Goal: Task Accomplishment & Management: Manage account settings

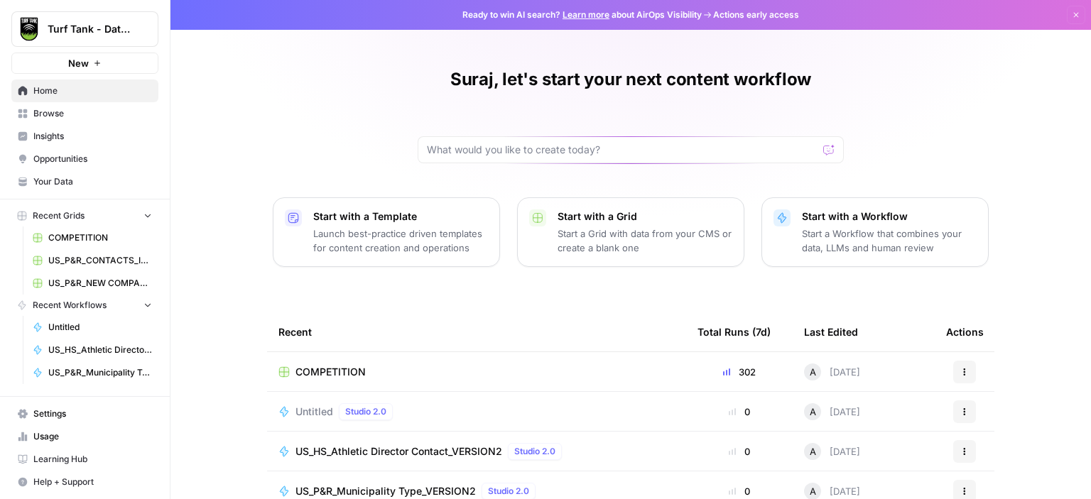
click at [88, 415] on span "Settings" at bounding box center [92, 414] width 119 height 13
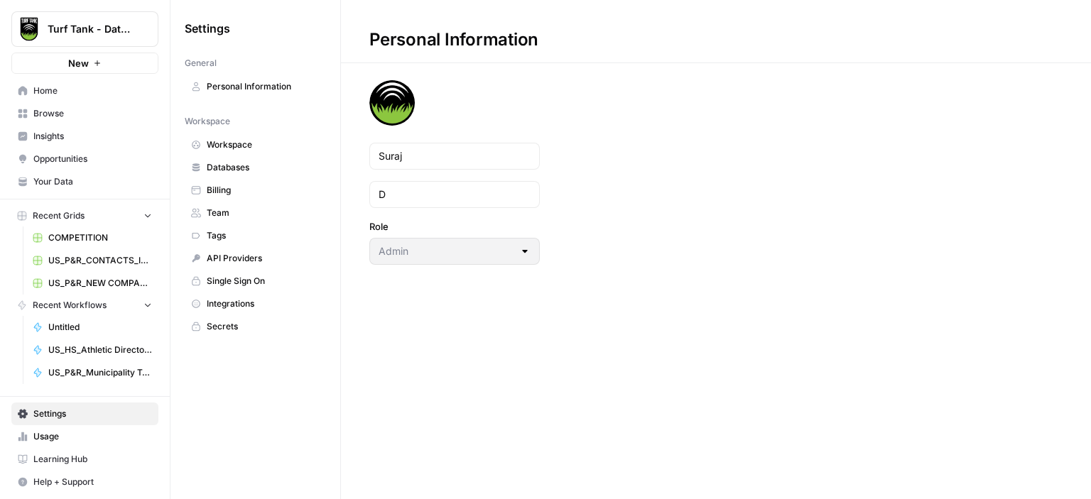
click at [244, 252] on span "API Providers" at bounding box center [263, 258] width 113 height 13
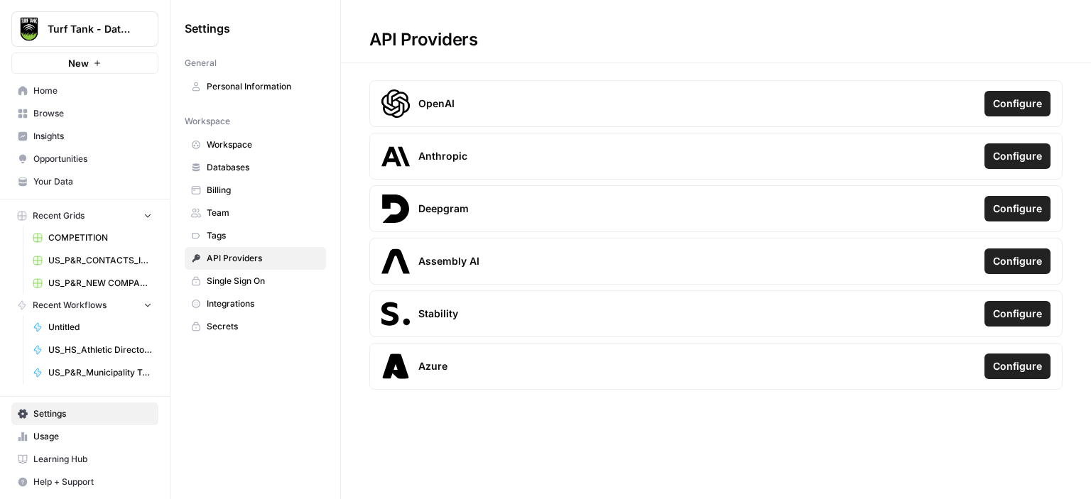
click at [271, 298] on span "Integrations" at bounding box center [263, 304] width 113 height 13
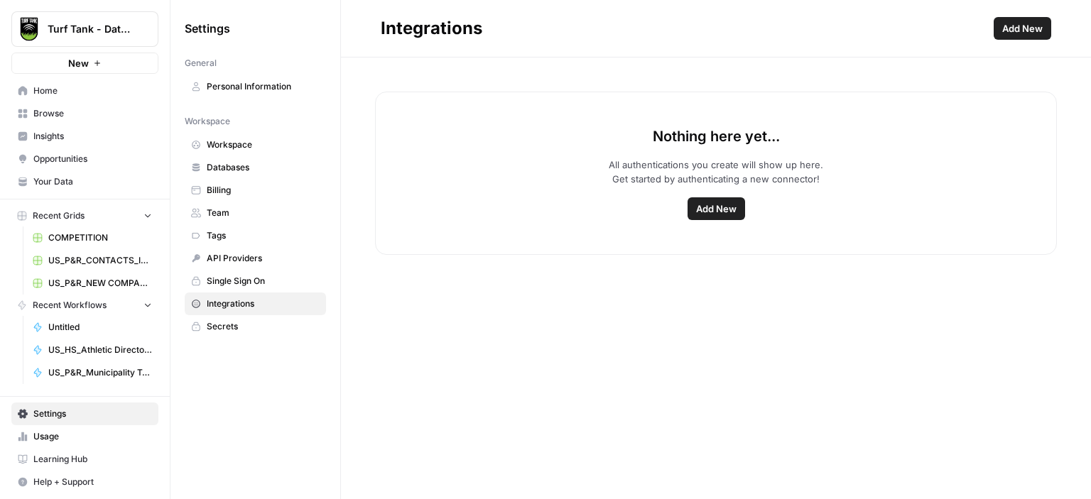
click at [729, 211] on span "Add New" at bounding box center [716, 209] width 40 height 14
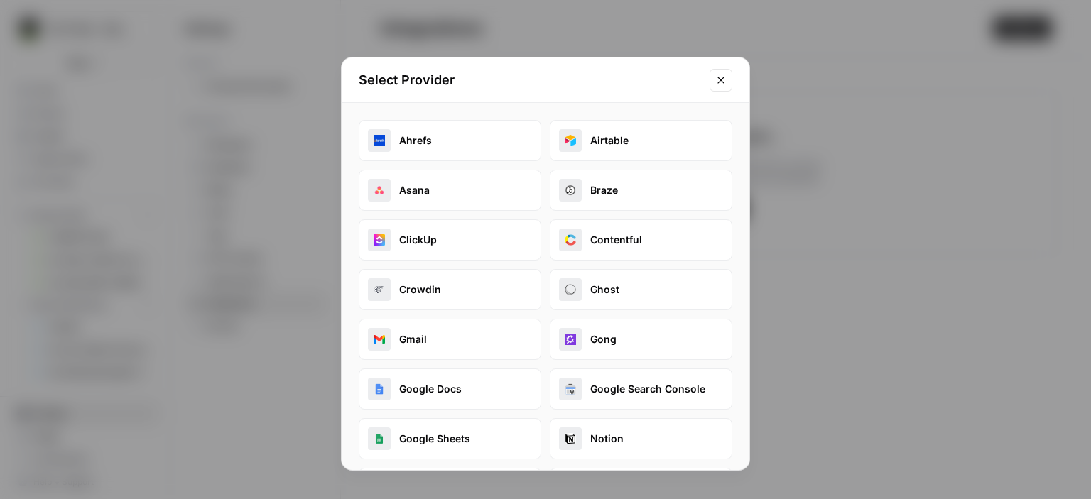
click at [724, 85] on icon "Close modal" at bounding box center [720, 80] width 11 height 11
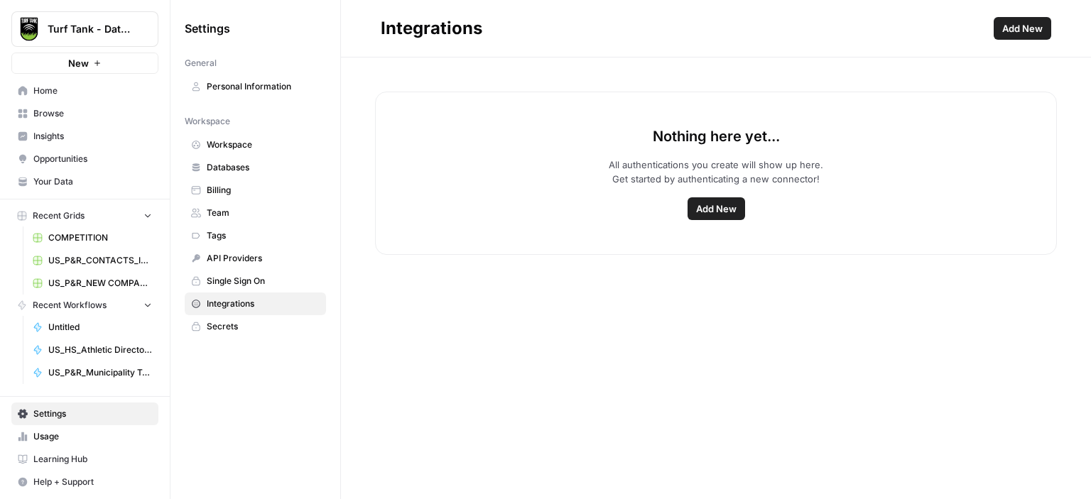
click at [1008, 33] on span "Add New" at bounding box center [1022, 28] width 40 height 14
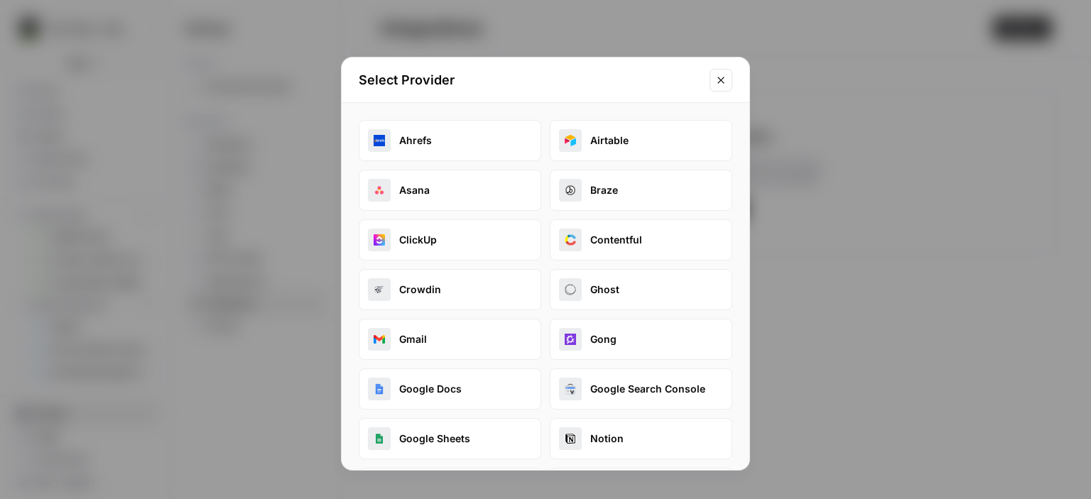
click at [720, 79] on icon "Close modal" at bounding box center [720, 80] width 11 height 11
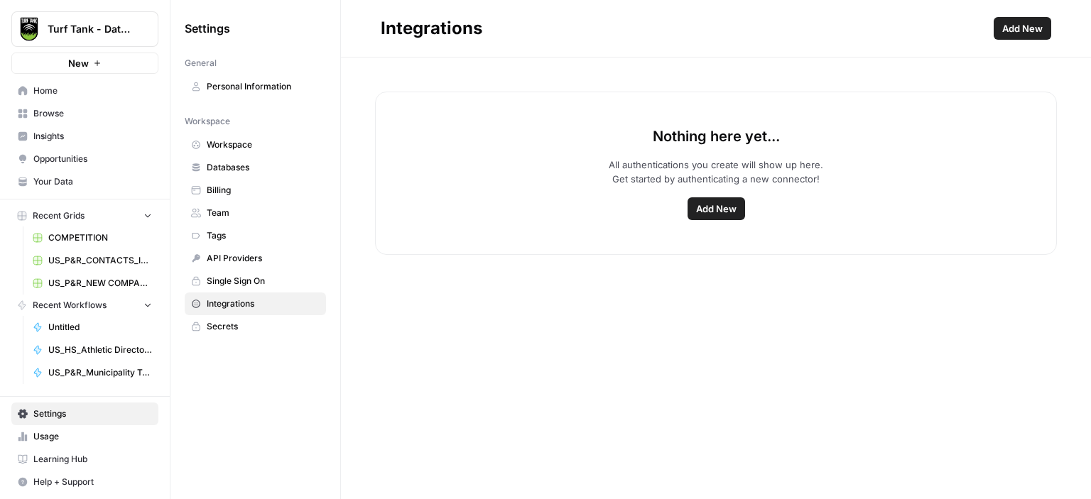
click at [250, 261] on span "API Providers" at bounding box center [263, 258] width 113 height 13
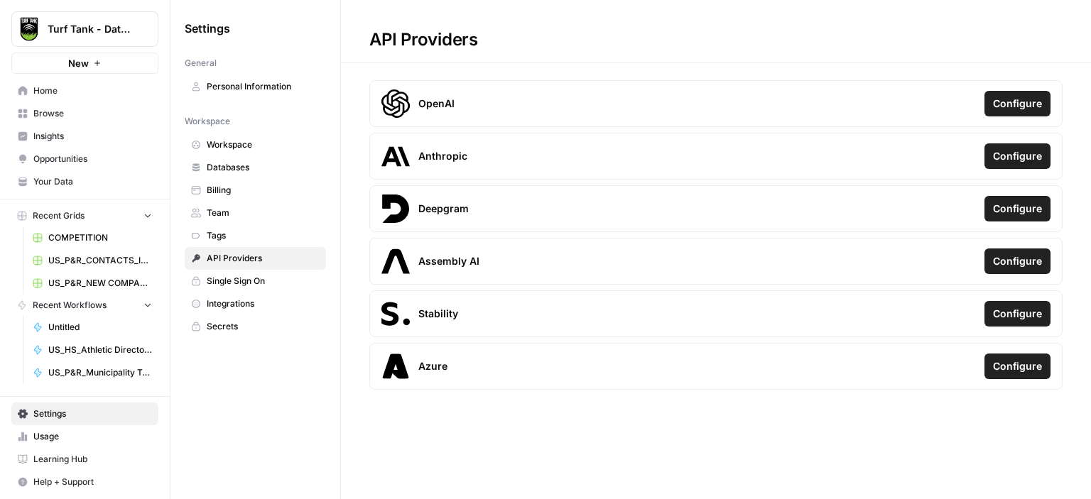
click at [100, 99] on link "Home" at bounding box center [84, 91] width 147 height 23
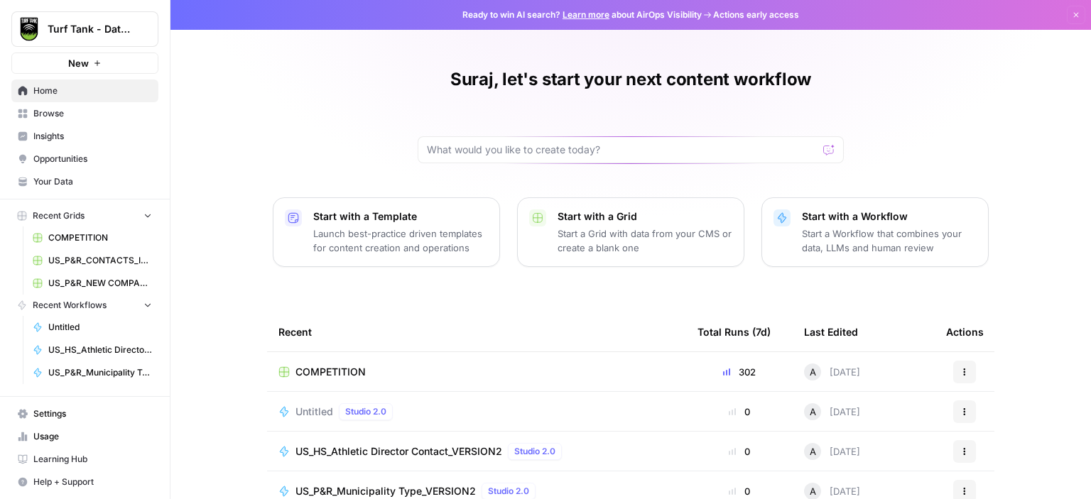
click at [87, 418] on span "Settings" at bounding box center [92, 414] width 119 height 13
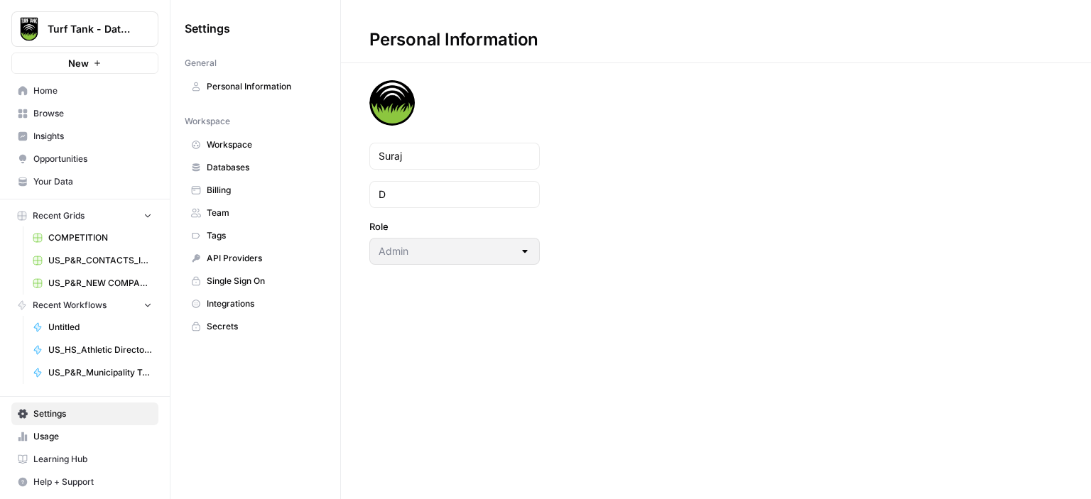
click at [290, 293] on link "Integrations" at bounding box center [255, 304] width 141 height 23
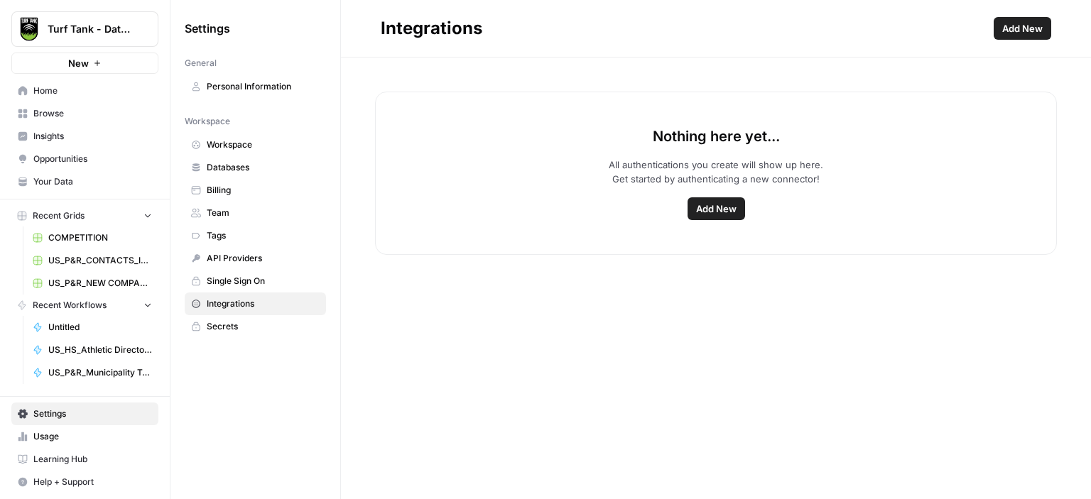
click at [266, 259] on span "API Providers" at bounding box center [263, 258] width 113 height 13
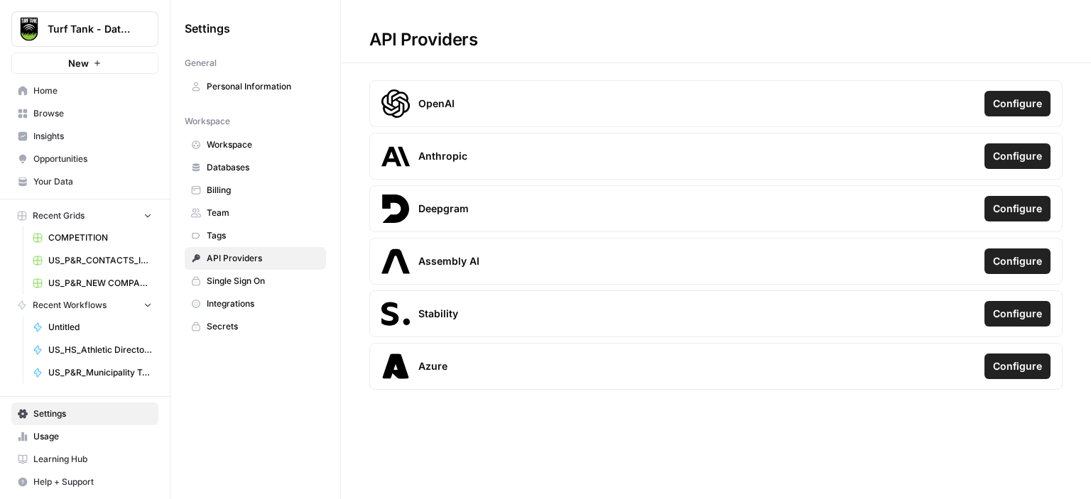
click at [241, 97] on link "Personal Information" at bounding box center [255, 86] width 141 height 23
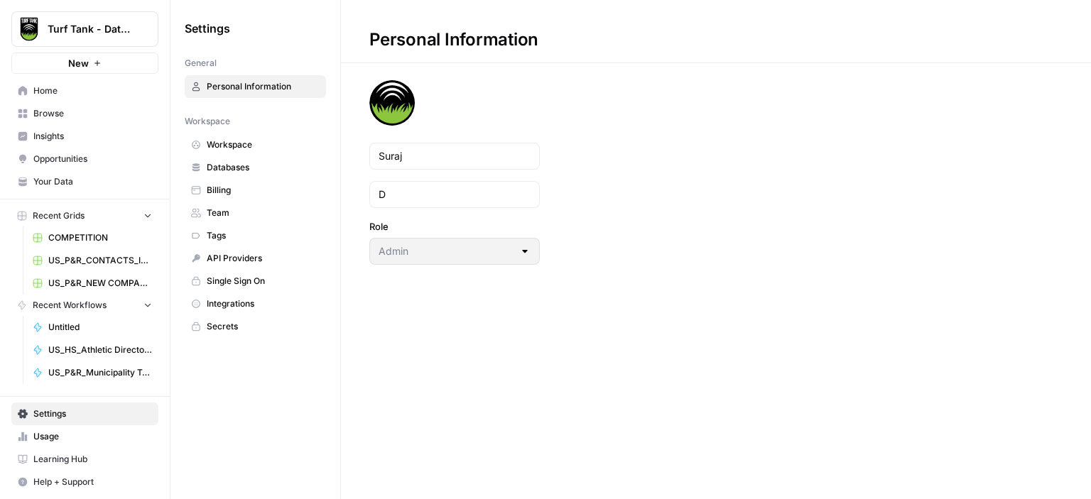
click at [239, 139] on span "Workspace" at bounding box center [263, 145] width 113 height 13
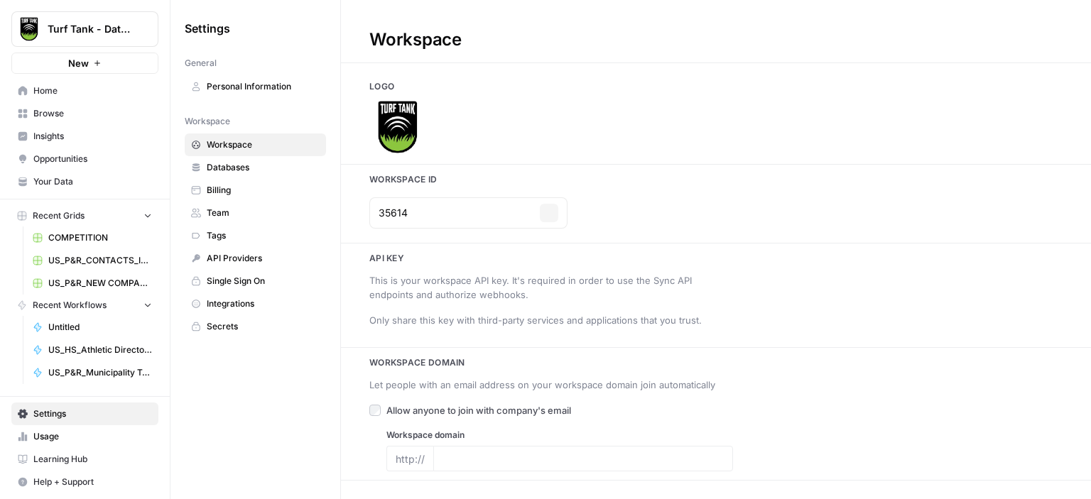
type input "[DOMAIN_NAME]"
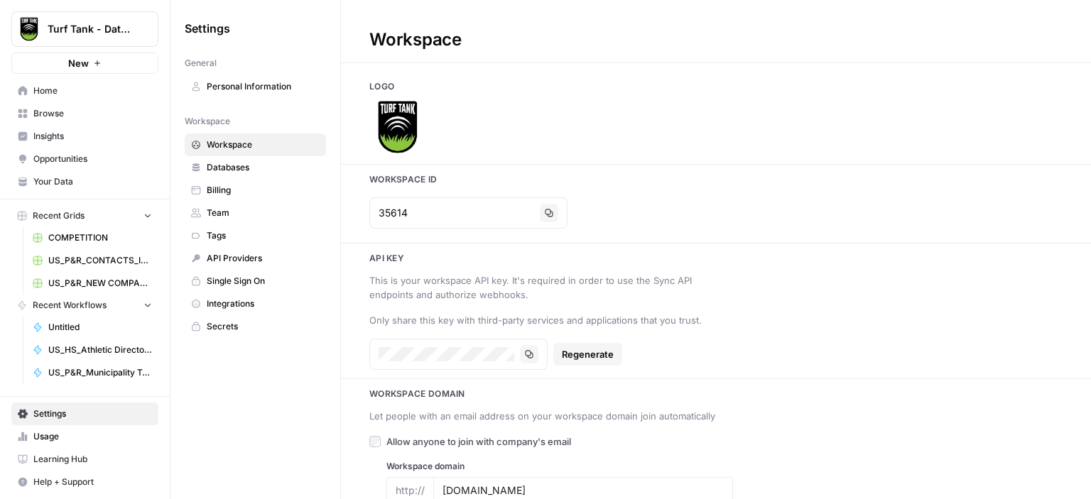
click at [239, 169] on span "Databases" at bounding box center [263, 167] width 113 height 13
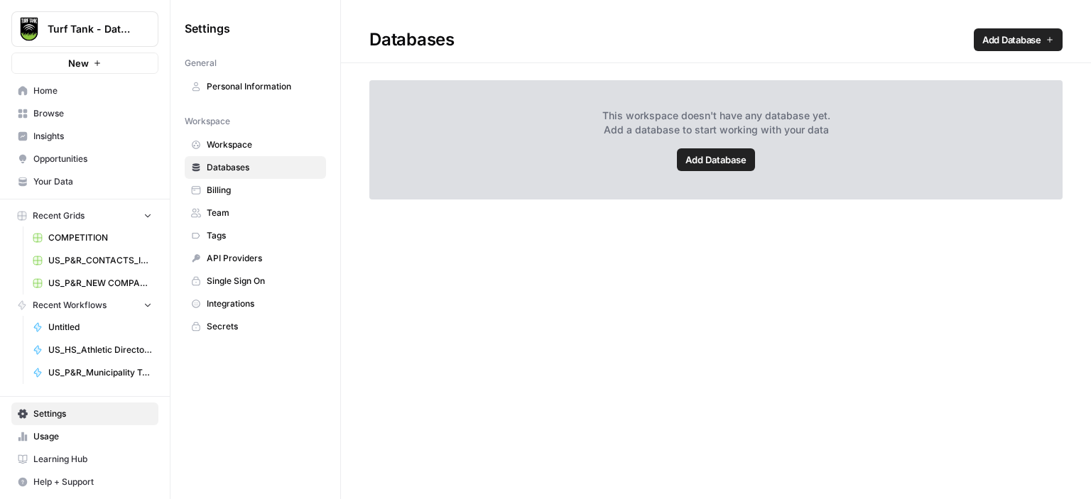
click at [239, 182] on link "Billing" at bounding box center [255, 190] width 141 height 23
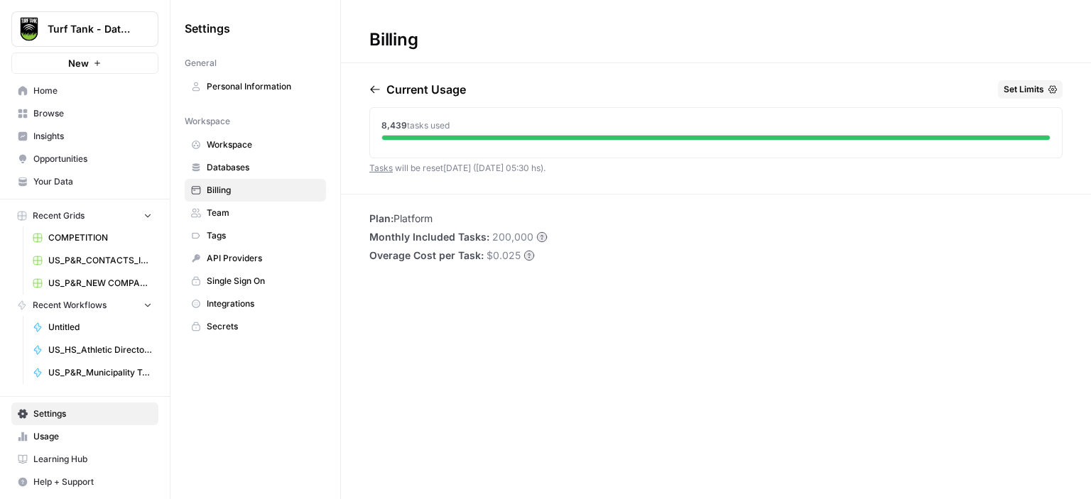
click at [245, 207] on span "Team" at bounding box center [263, 213] width 113 height 13
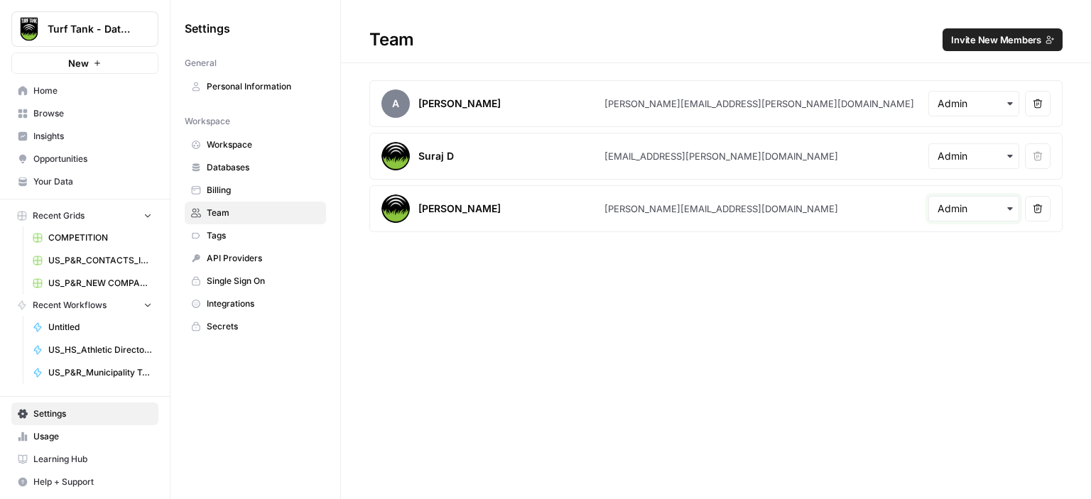
click at [982, 212] on input "text" at bounding box center [974, 209] width 72 height 14
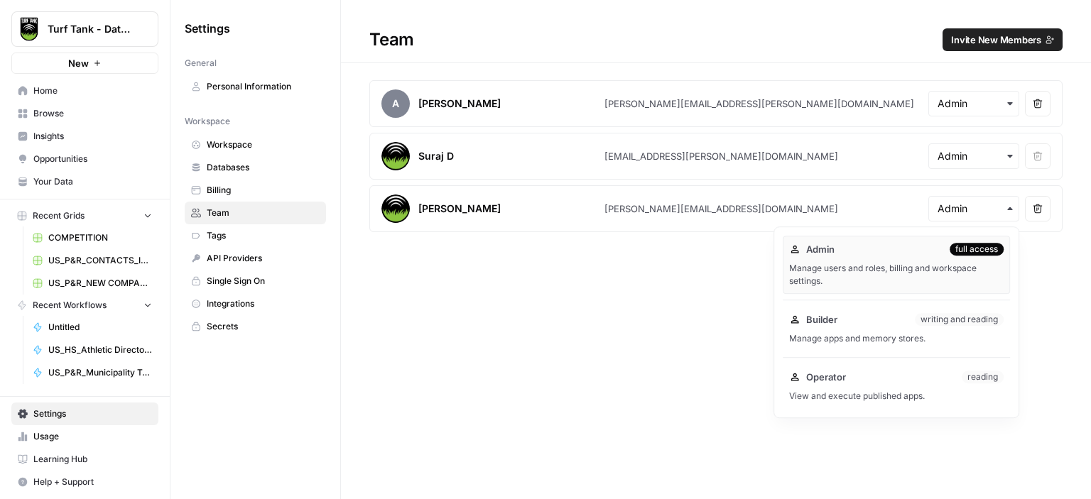
click at [494, 332] on div "Team Invite New Members A [PERSON_NAME] [PERSON_NAME][EMAIL_ADDRESS][PERSON_NAM…" at bounding box center [716, 249] width 750 height 499
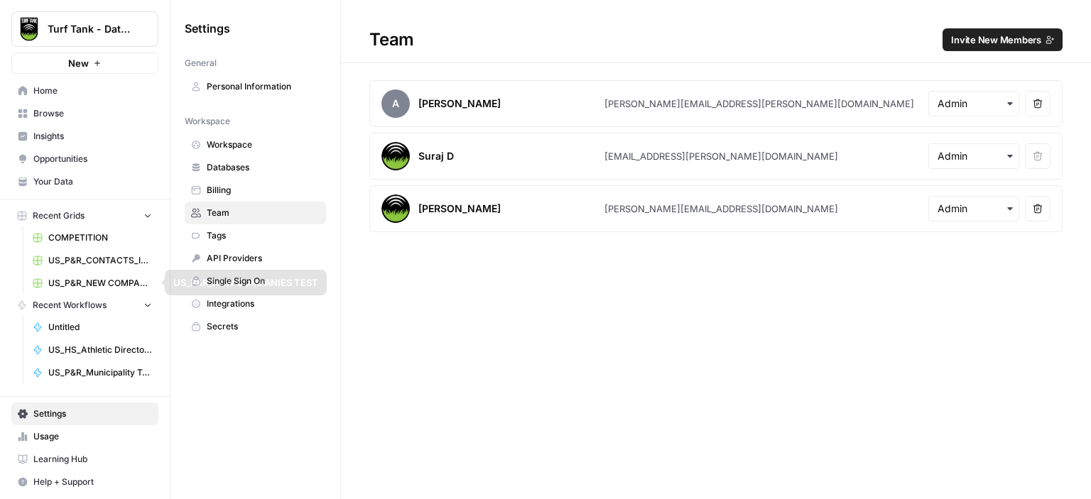
click at [104, 235] on span "COMPETITION" at bounding box center [100, 238] width 104 height 13
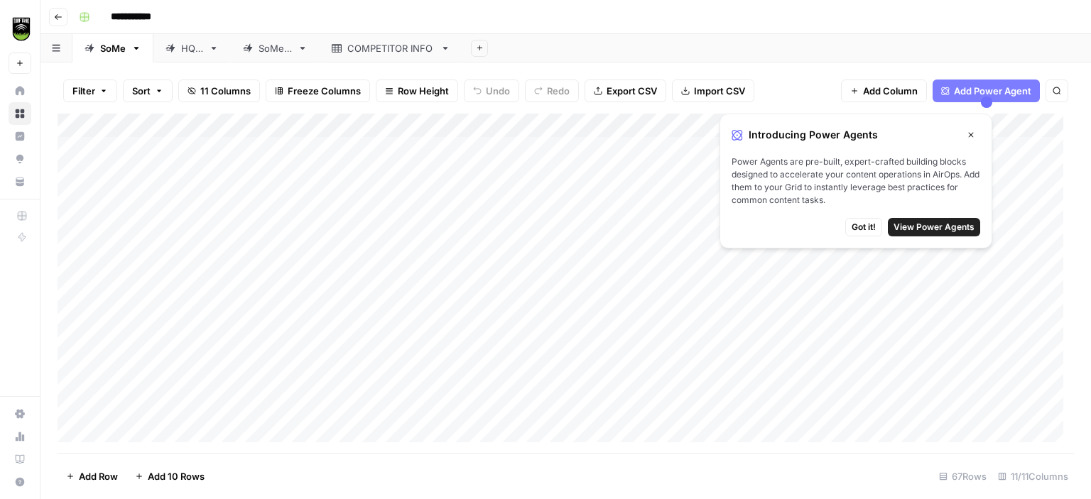
click at [54, 22] on button "Go back" at bounding box center [58, 17] width 18 height 18
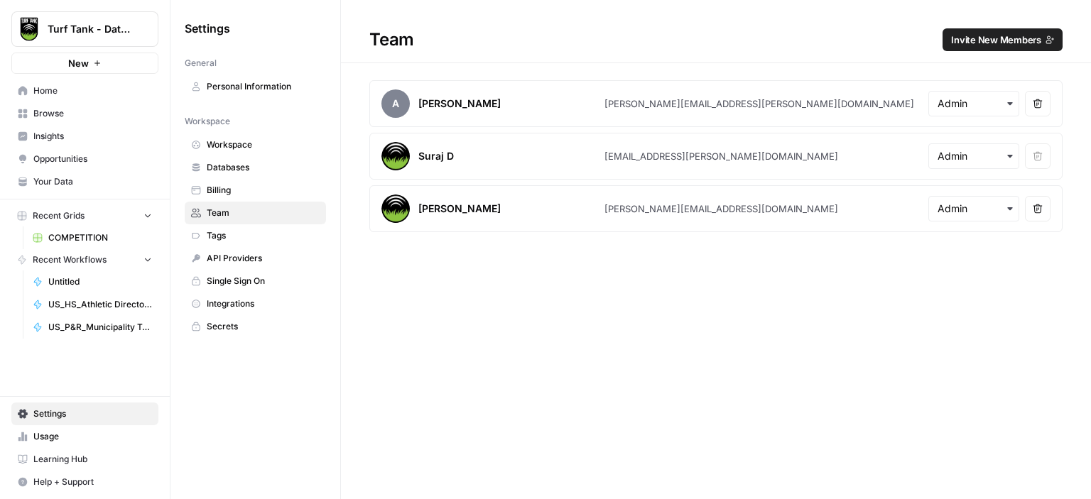
click at [91, 151] on link "Opportunities" at bounding box center [84, 159] width 147 height 23
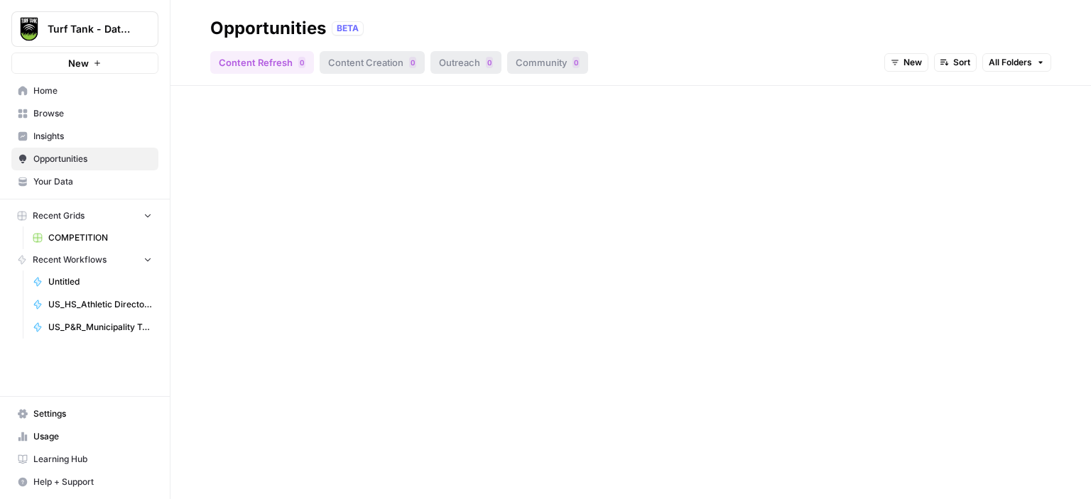
click at [85, 136] on span "Insights" at bounding box center [92, 136] width 119 height 13
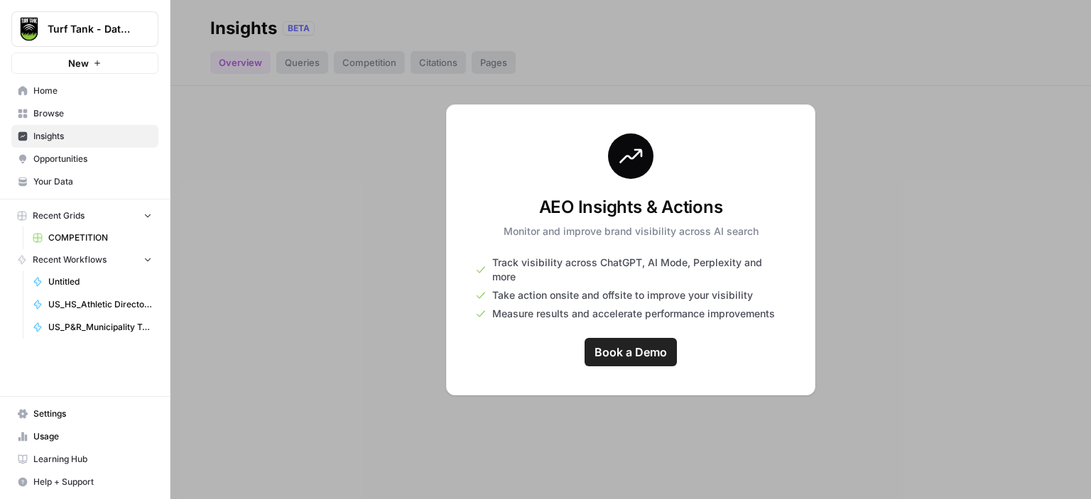
click at [87, 184] on span "Your Data" at bounding box center [92, 181] width 119 height 13
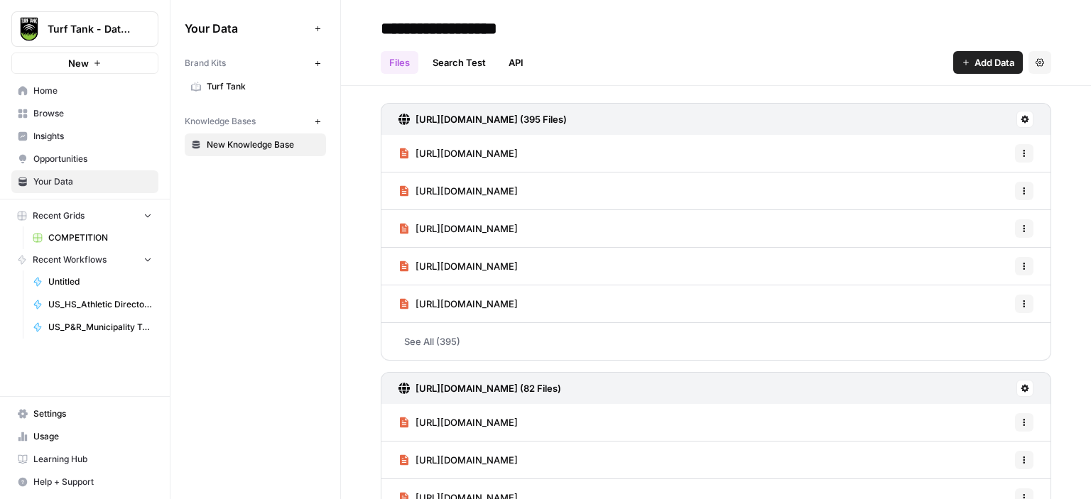
click at [517, 59] on link "API" at bounding box center [516, 62] width 32 height 23
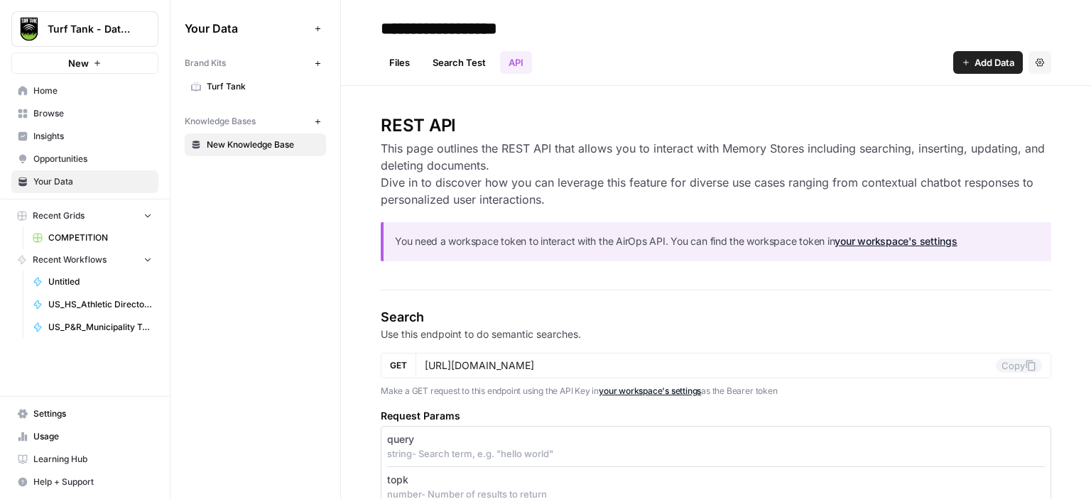
click at [278, 90] on span "Turf Tank" at bounding box center [263, 86] width 113 height 13
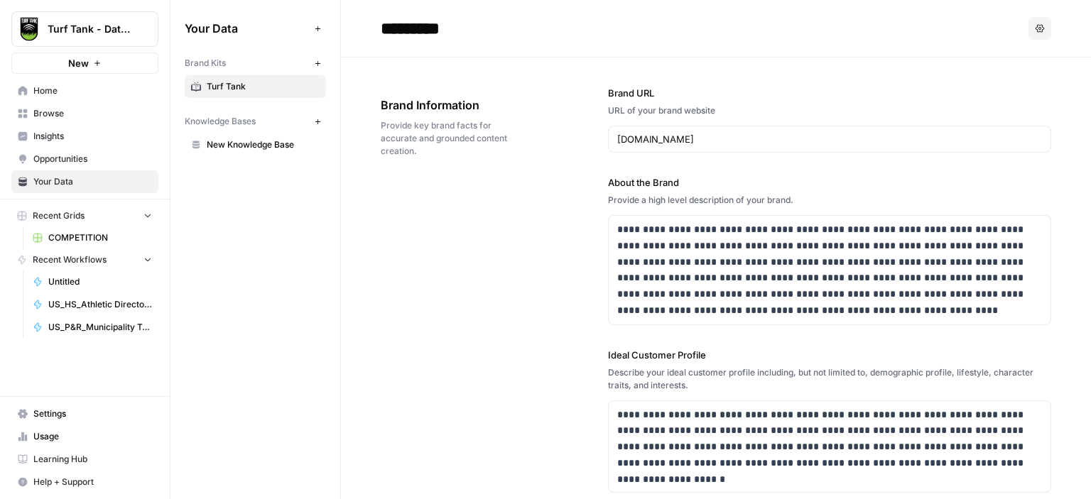
click at [264, 149] on span "New Knowledge Base" at bounding box center [263, 145] width 113 height 13
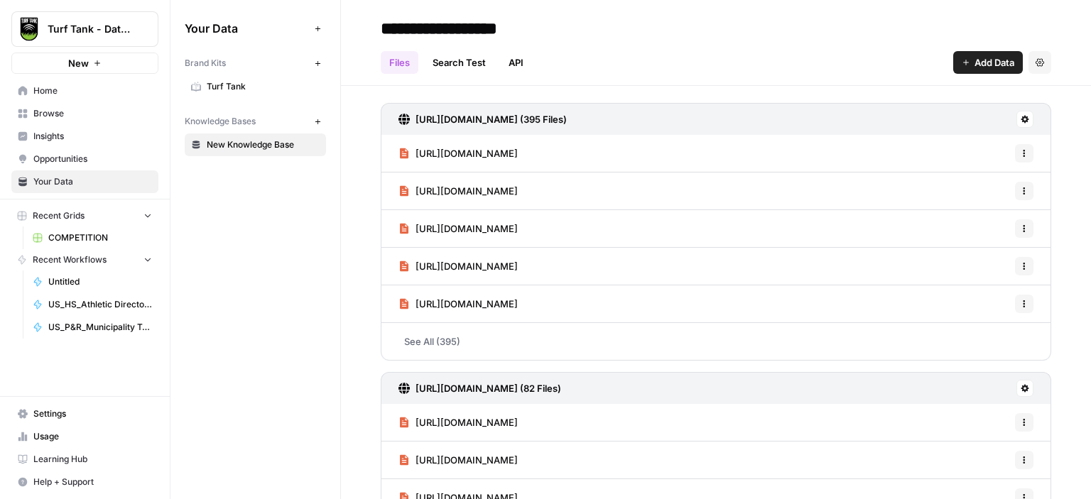
click at [518, 64] on link "API" at bounding box center [516, 62] width 32 height 23
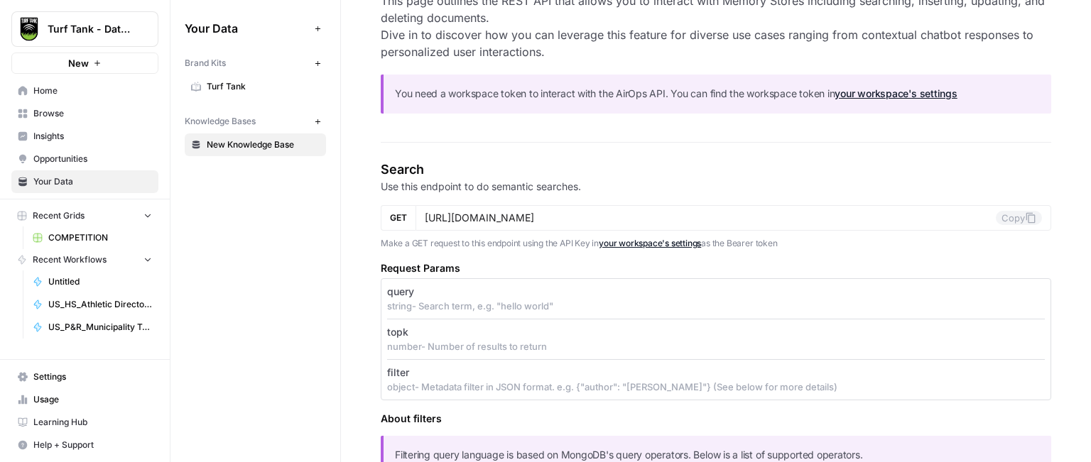
scroll to position [142, 0]
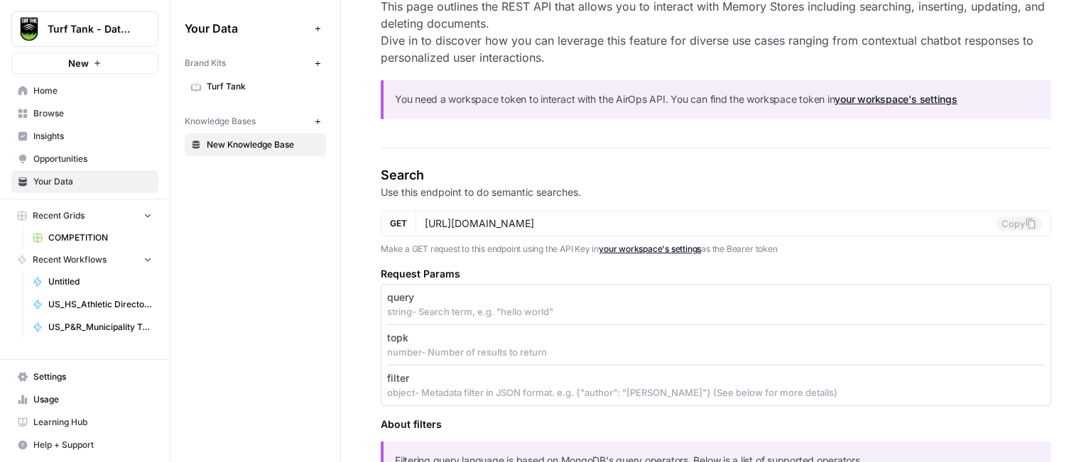
click at [734, 212] on div "[URL][DOMAIN_NAME] Copy" at bounding box center [734, 224] width 636 height 26
click at [662, 227] on input "[URL][DOMAIN_NAME]" at bounding box center [710, 223] width 571 height 13
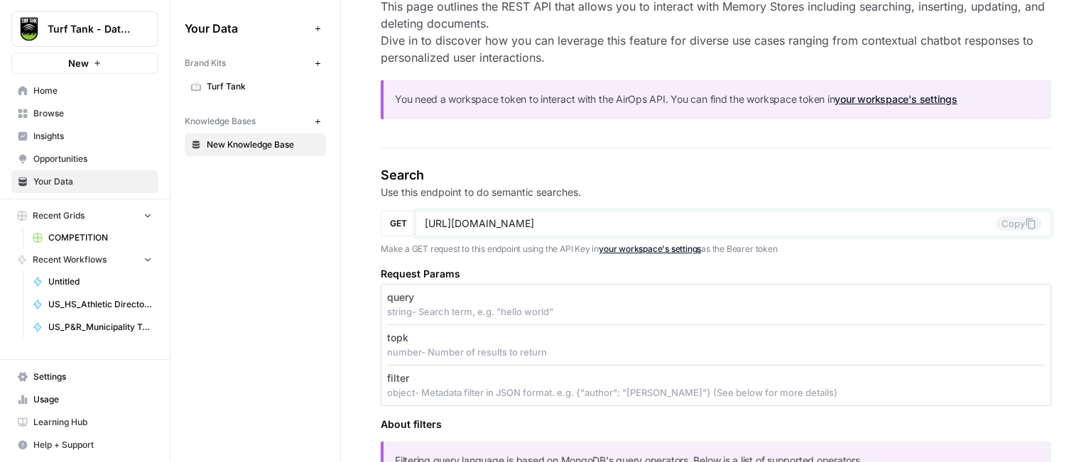
click at [662, 222] on input "[URL][DOMAIN_NAME]" at bounding box center [710, 223] width 571 height 13
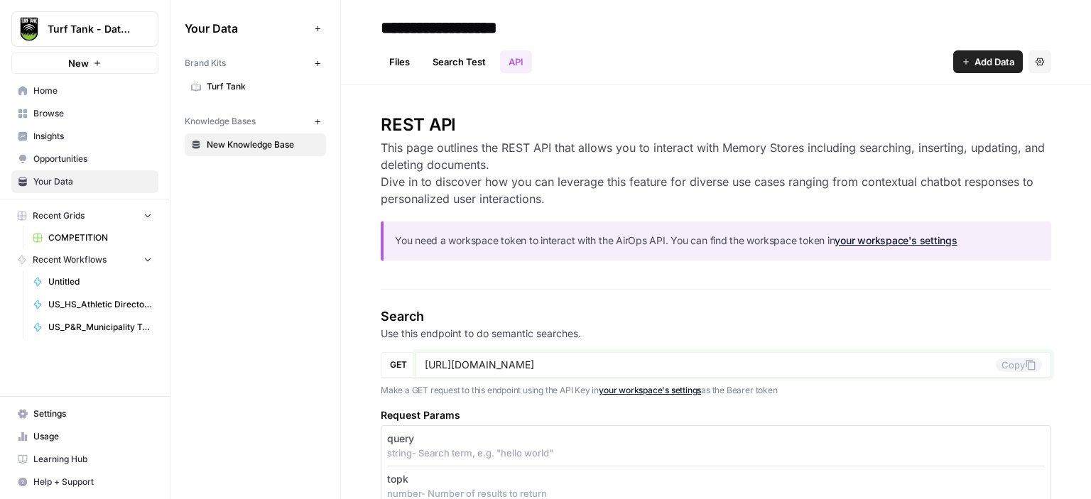
scroll to position [0, 0]
